Goal: Check status: Check status

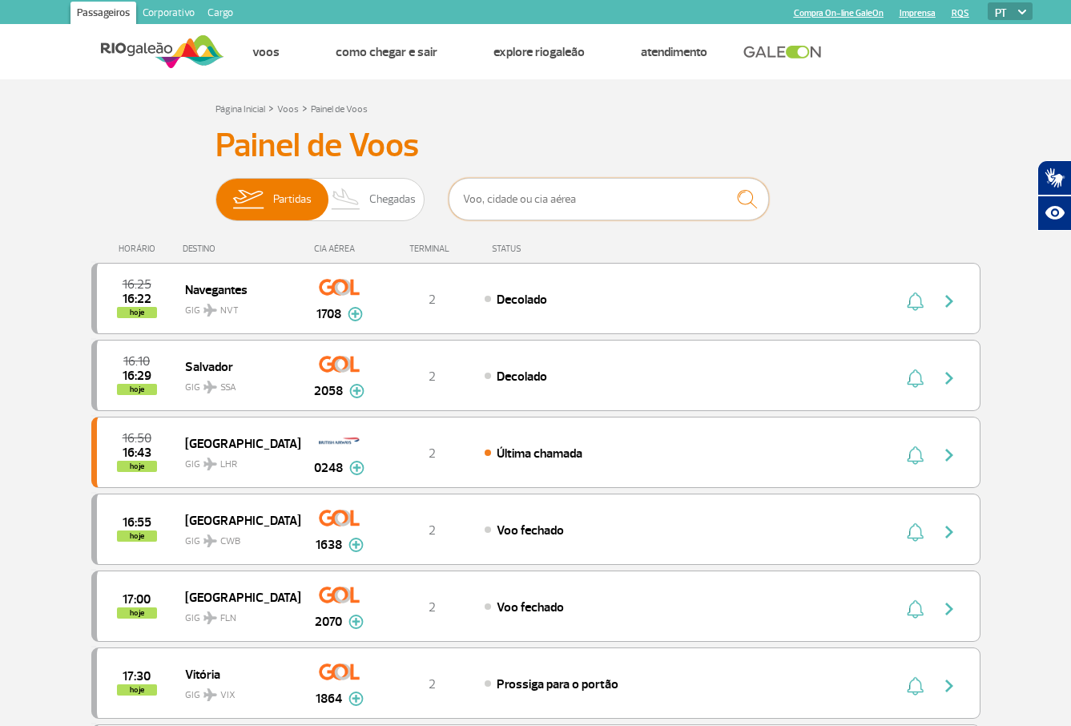
click at [472, 208] on input "text" at bounding box center [609, 199] width 320 height 42
click at [596, 191] on input "text" at bounding box center [609, 199] width 320 height 42
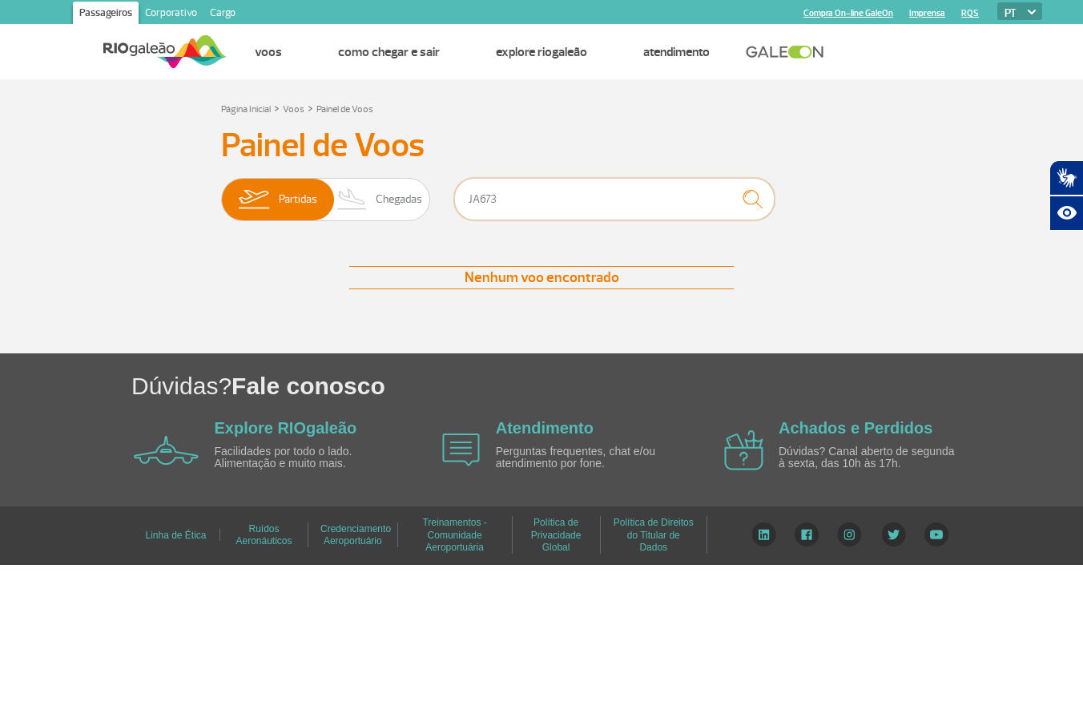
click at [615, 219] on input "JA673" at bounding box center [614, 199] width 320 height 42
drag, startPoint x: 478, startPoint y: 192, endPoint x: 566, endPoint y: 196, distance: 87.4
click at [566, 196] on input "JA673" at bounding box center [614, 199] width 320 height 42
type input "JA763"
click at [747, 208] on img "submit" at bounding box center [753, 199] width 34 height 33
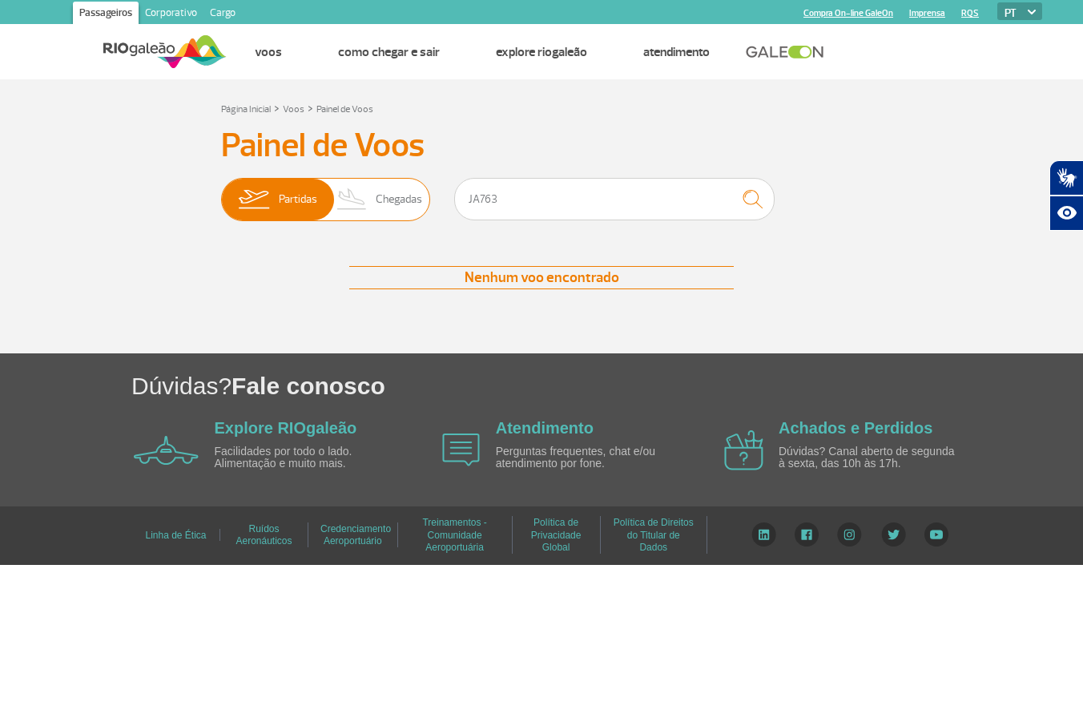
click at [418, 195] on span "Chegadas" at bounding box center [399, 200] width 46 height 42
click at [221, 191] on input "Partidas Chegadas" at bounding box center [221, 191] width 0 height 0
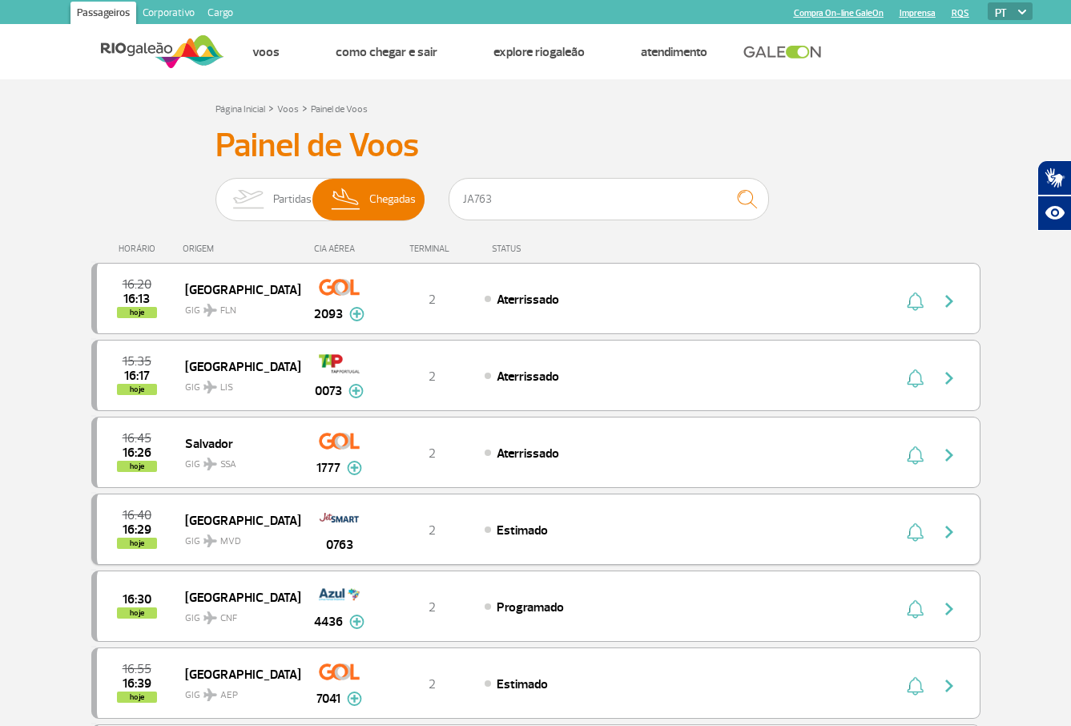
click at [661, 525] on div "Estimado" at bounding box center [661, 530] width 353 height 18
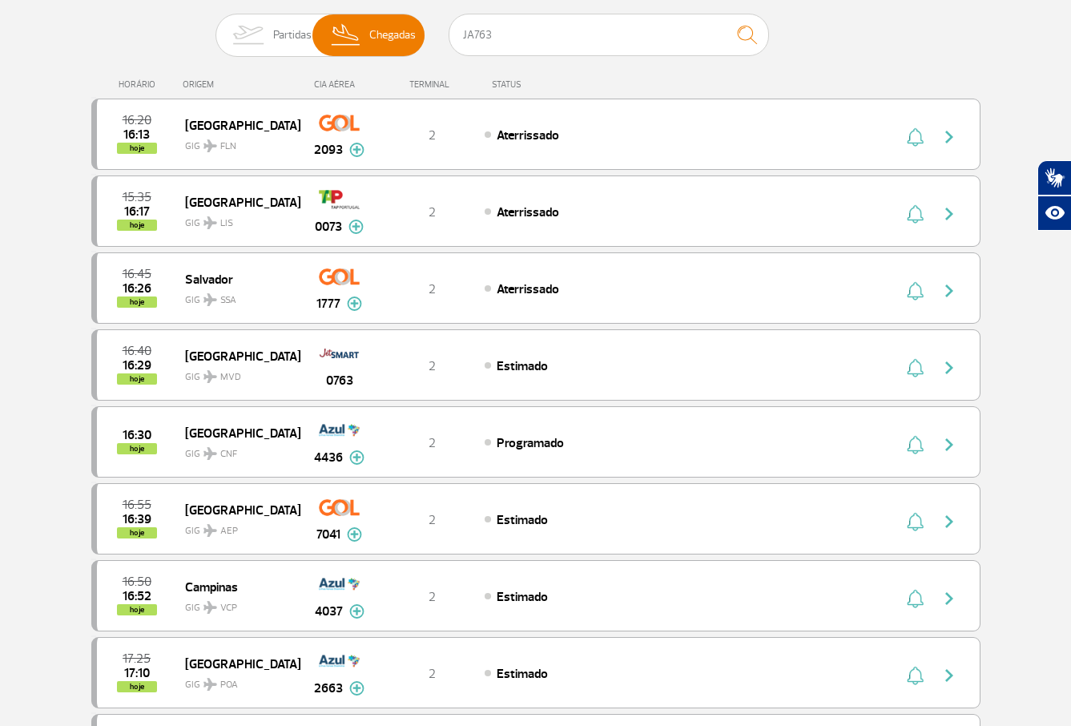
scroll to position [170, 0]
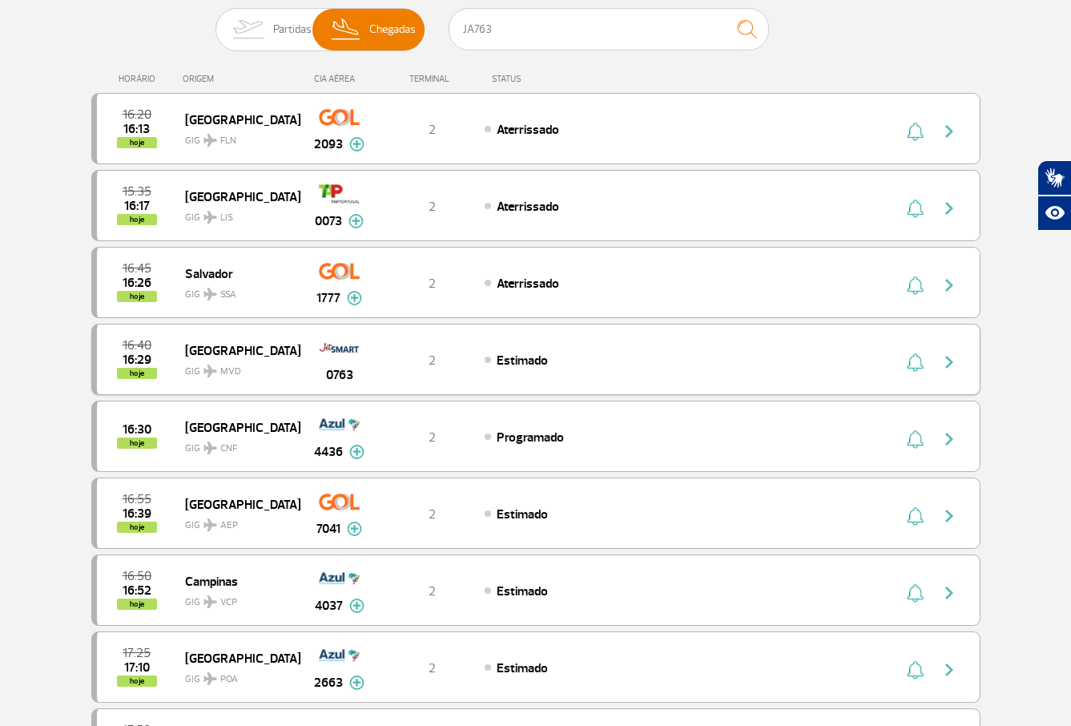
click at [915, 366] on img "button" at bounding box center [915, 362] width 17 height 19
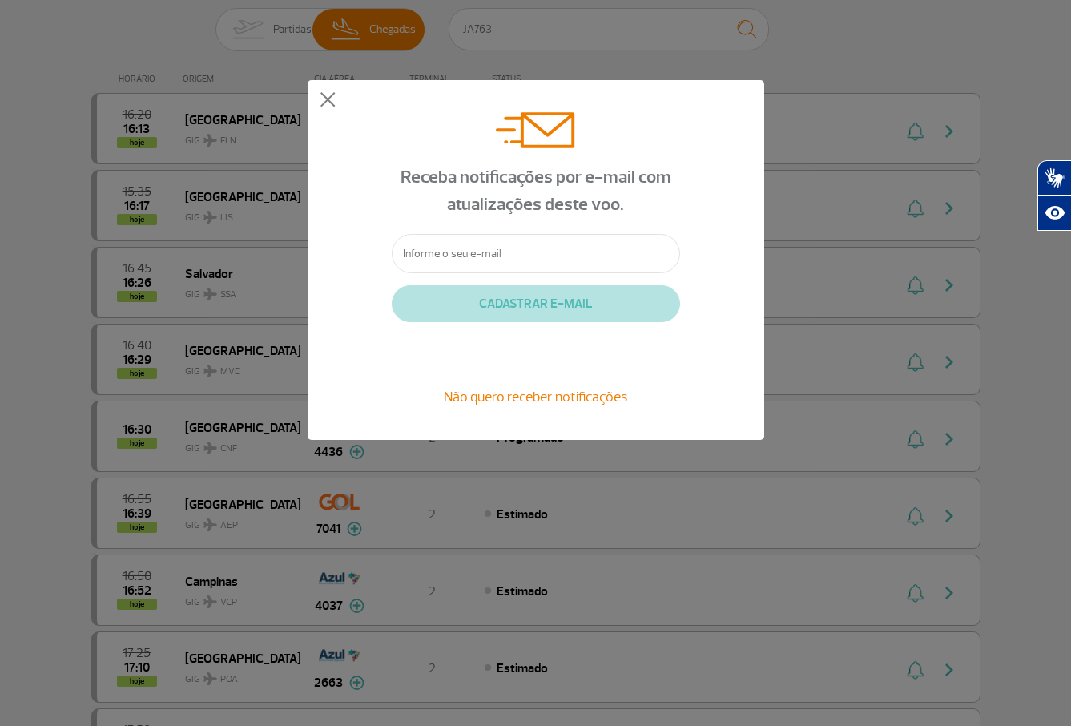
click at [480, 245] on input "text" at bounding box center [536, 253] width 288 height 39
type input "[PERSON_NAME][EMAIL_ADDRESS][DOMAIN_NAME]"
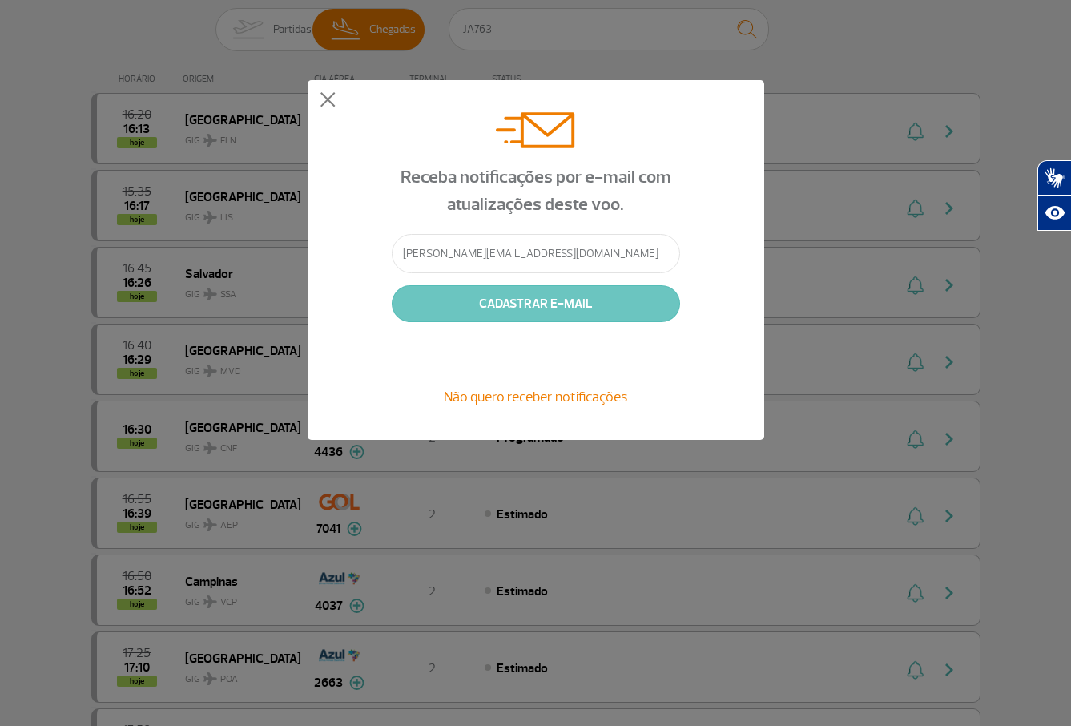
click at [538, 304] on button "CADASTRAR E-MAIL" at bounding box center [536, 303] width 288 height 37
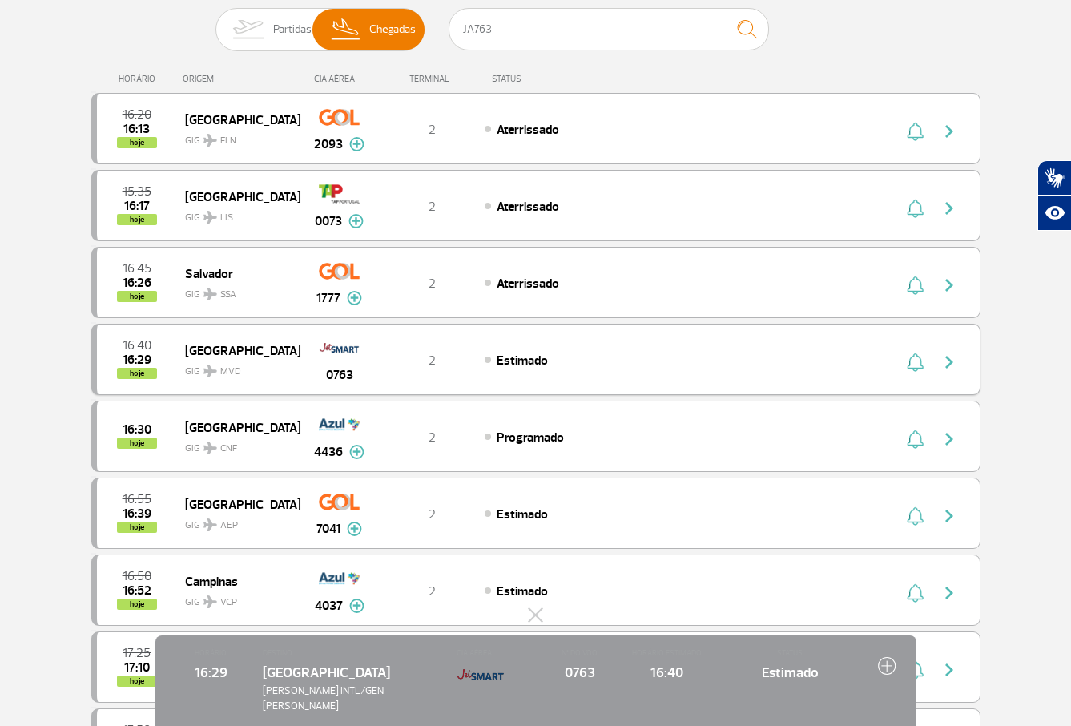
click at [949, 358] on img "button" at bounding box center [949, 362] width 19 height 19
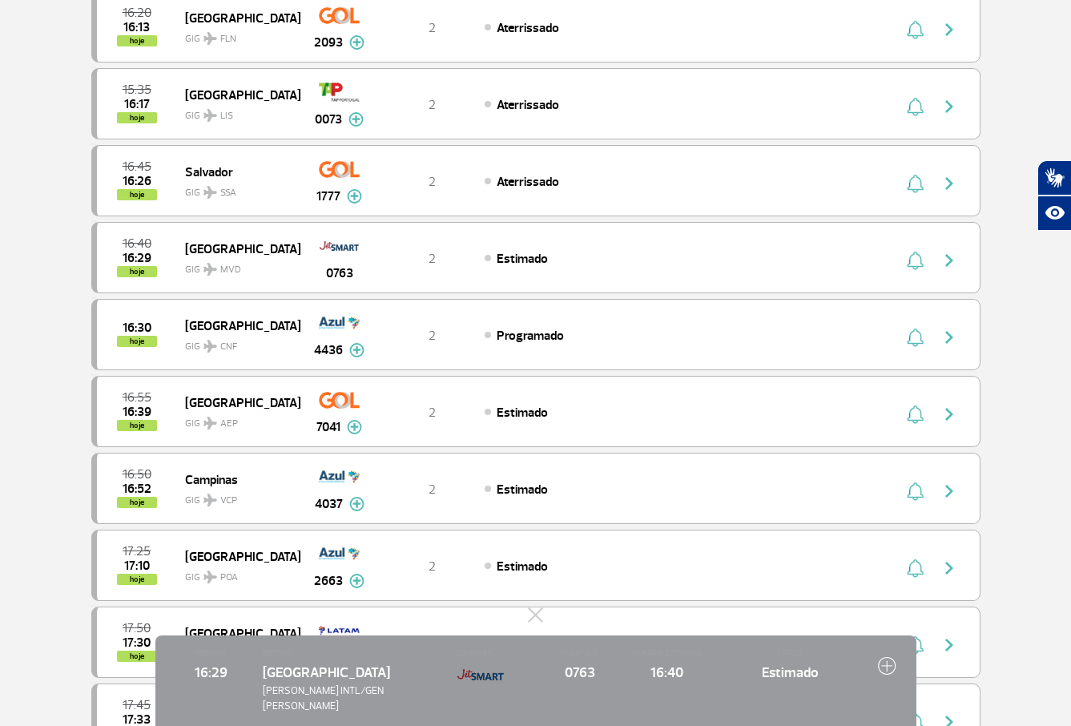
scroll to position [143, 0]
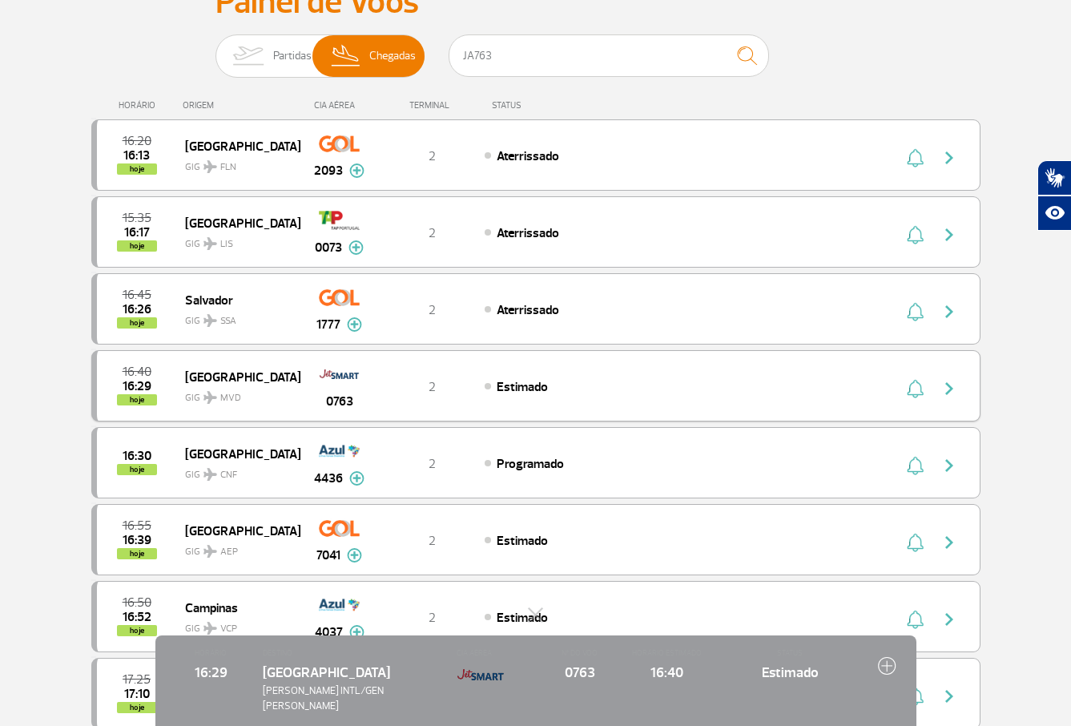
click at [542, 380] on span "Estimado" at bounding box center [522, 387] width 51 height 16
click at [432, 386] on span "2" at bounding box center [432, 387] width 7 height 16
click at [355, 374] on img at bounding box center [339, 374] width 41 height 27
click at [208, 381] on span "[GEOGRAPHIC_DATA]" at bounding box center [236, 376] width 103 height 21
click at [521, 396] on div "16:40 16:29 hoje Montevideo GIG MVD 0763 2 Estimado" at bounding box center [535, 385] width 889 height 71
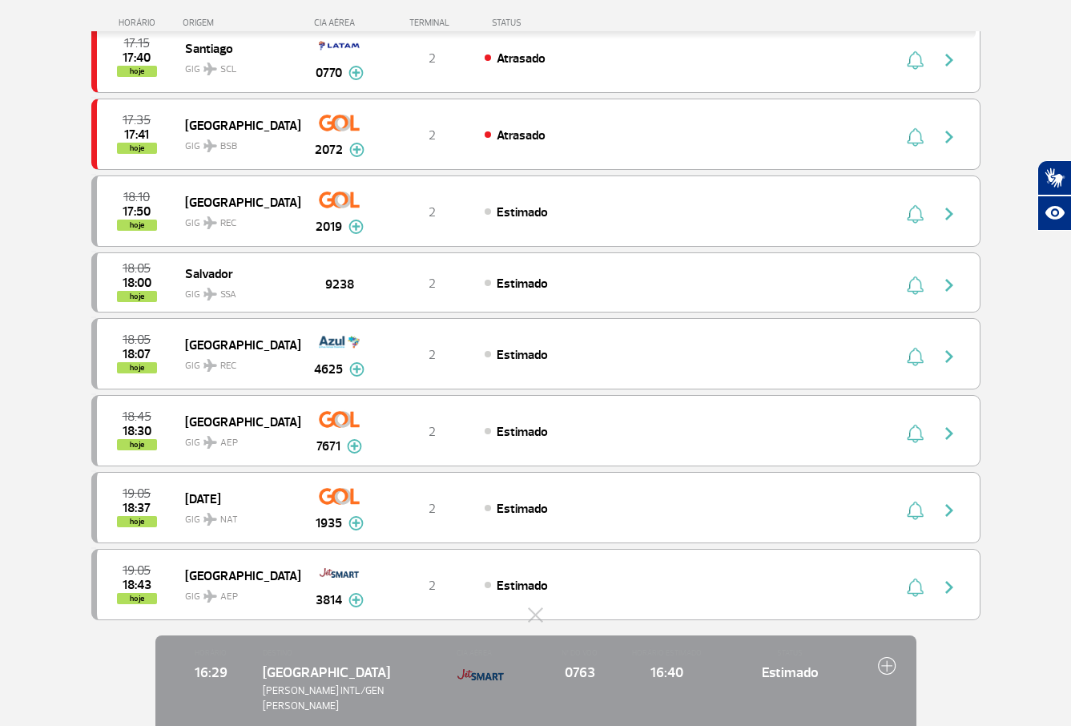
scroll to position [1183, 0]
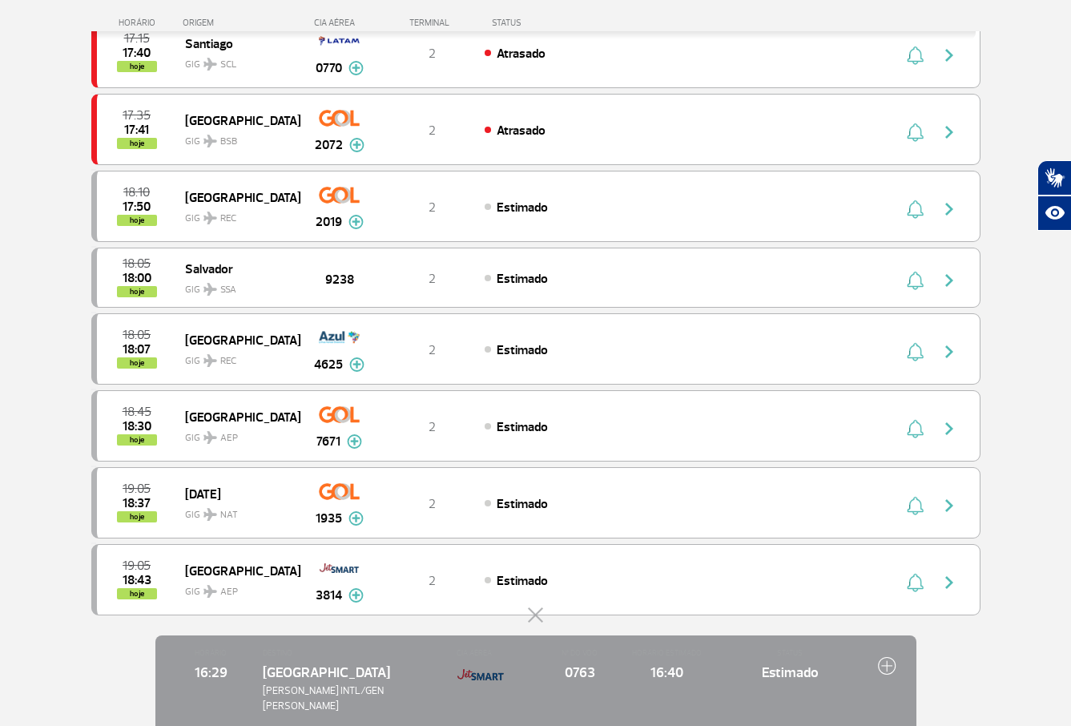
click at [538, 623] on button at bounding box center [536, 615] width 16 height 16
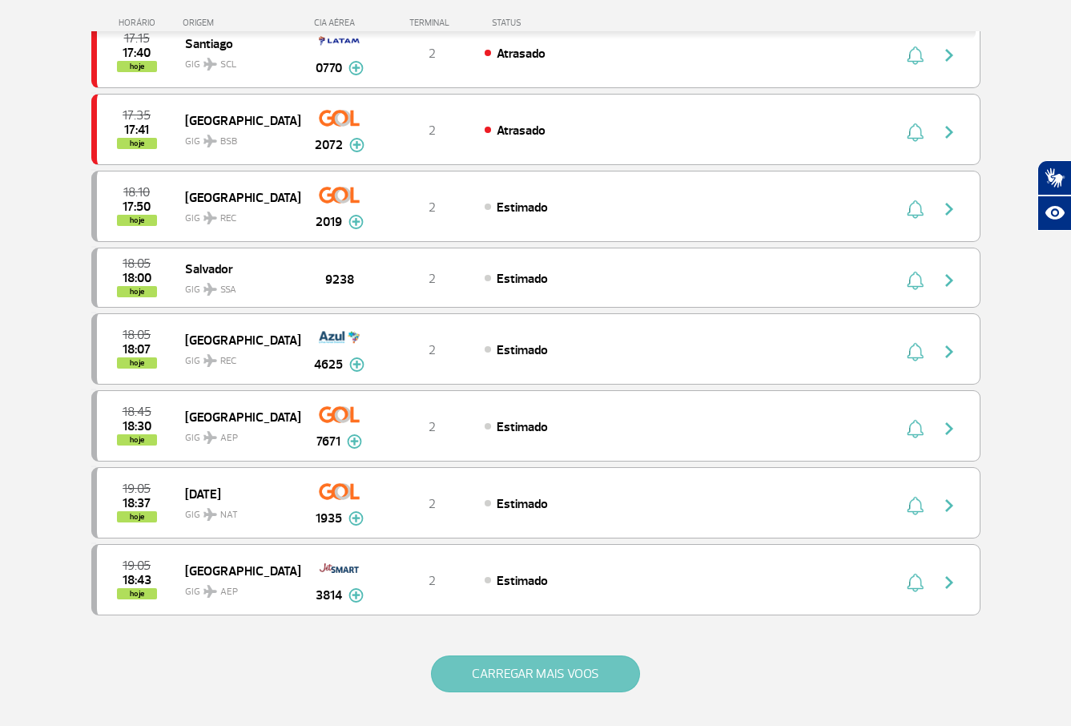
click at [619, 668] on button "CARREGAR MAIS VOOS" at bounding box center [535, 673] width 209 height 37
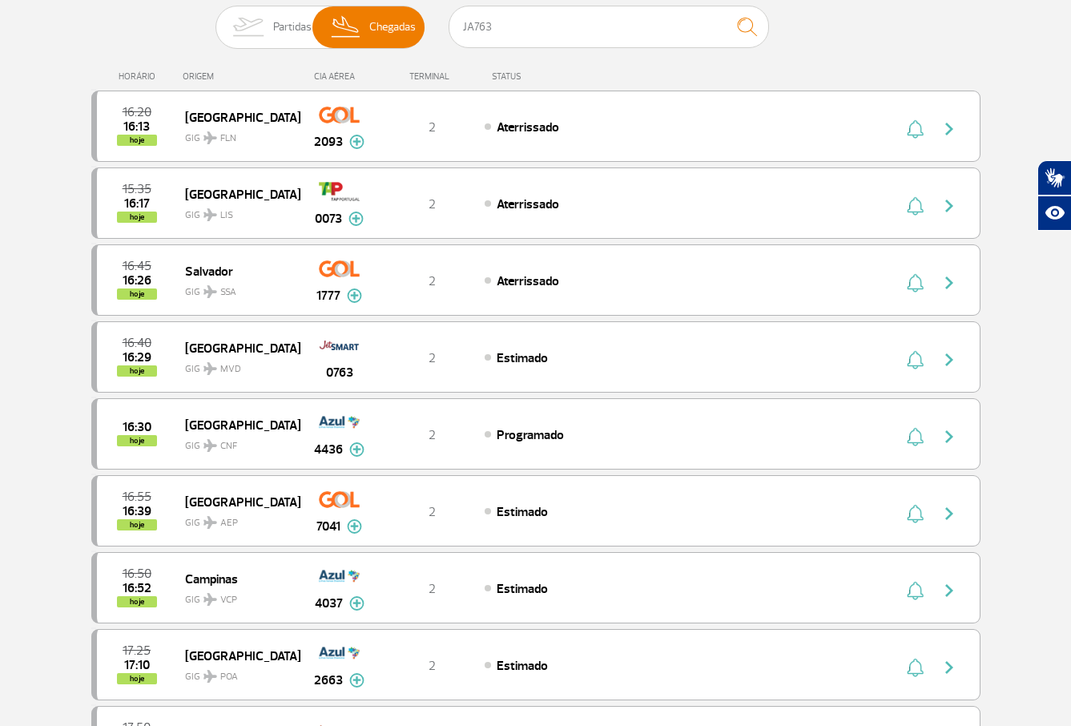
scroll to position [176, 0]
